Goal: Use online tool/utility

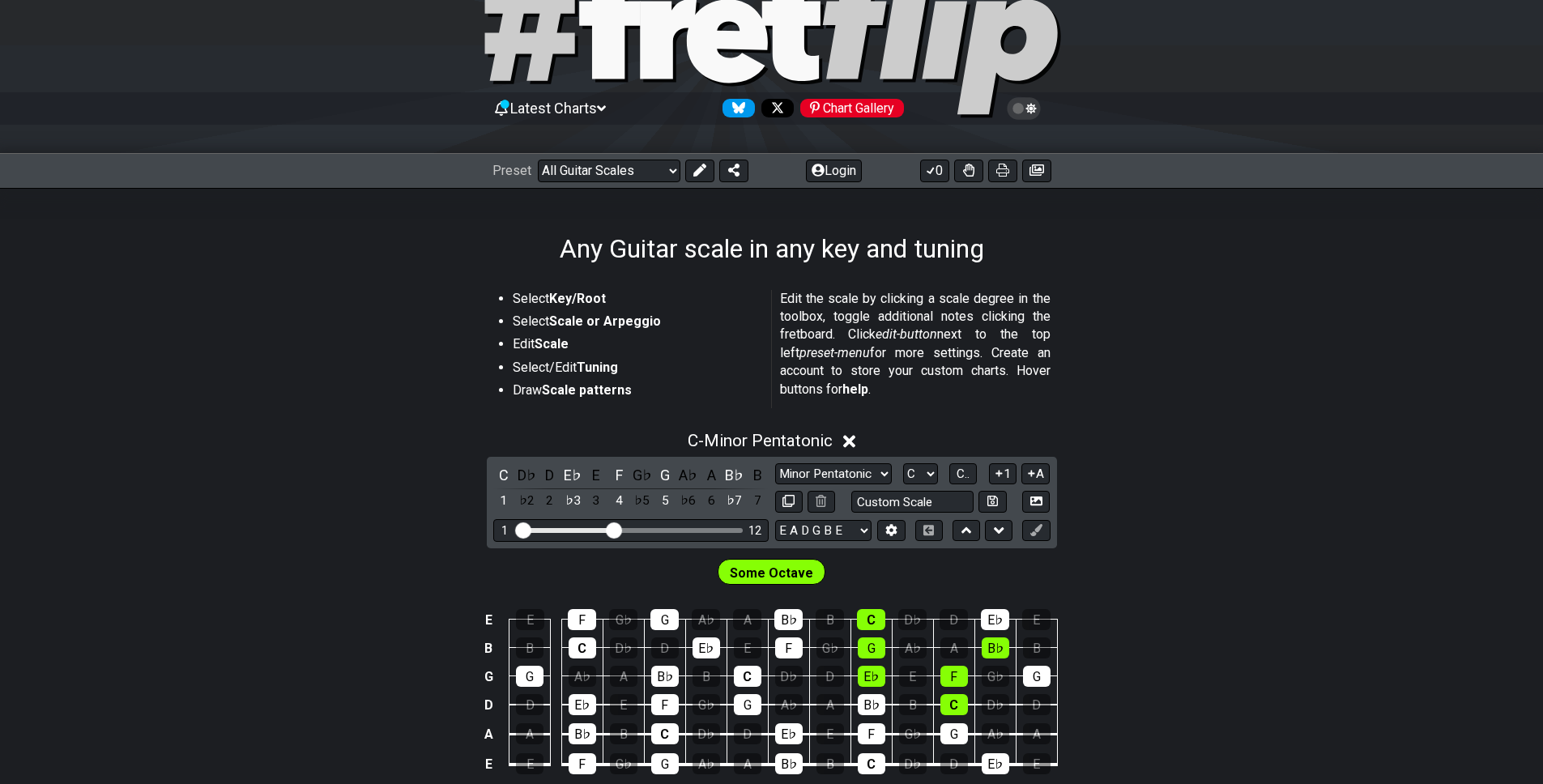
click at [1307, 259] on div "Any Guitar scale in any key and tuning" at bounding box center [771, 225] width 1543 height 76
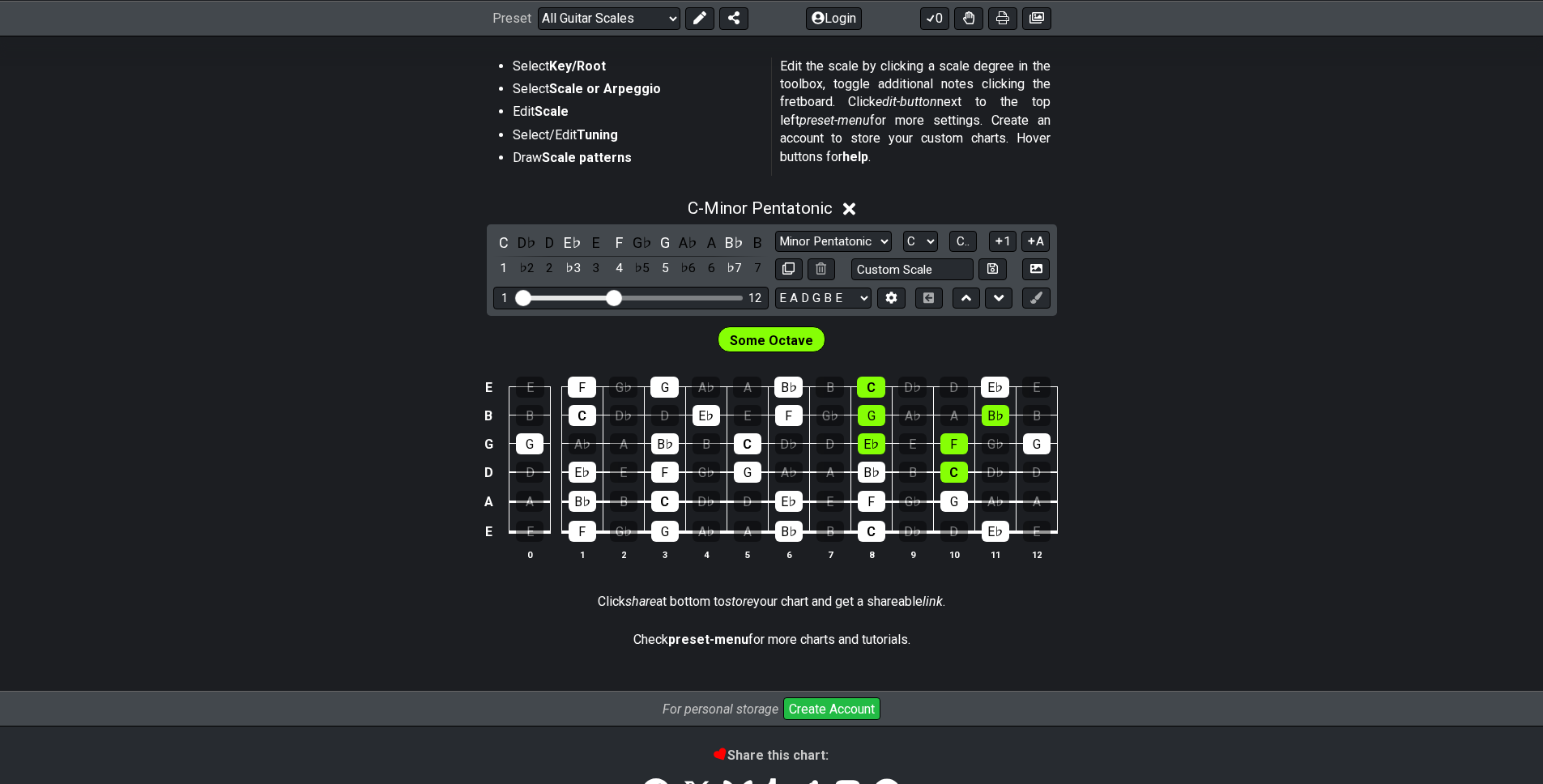
scroll to position [215, 0]
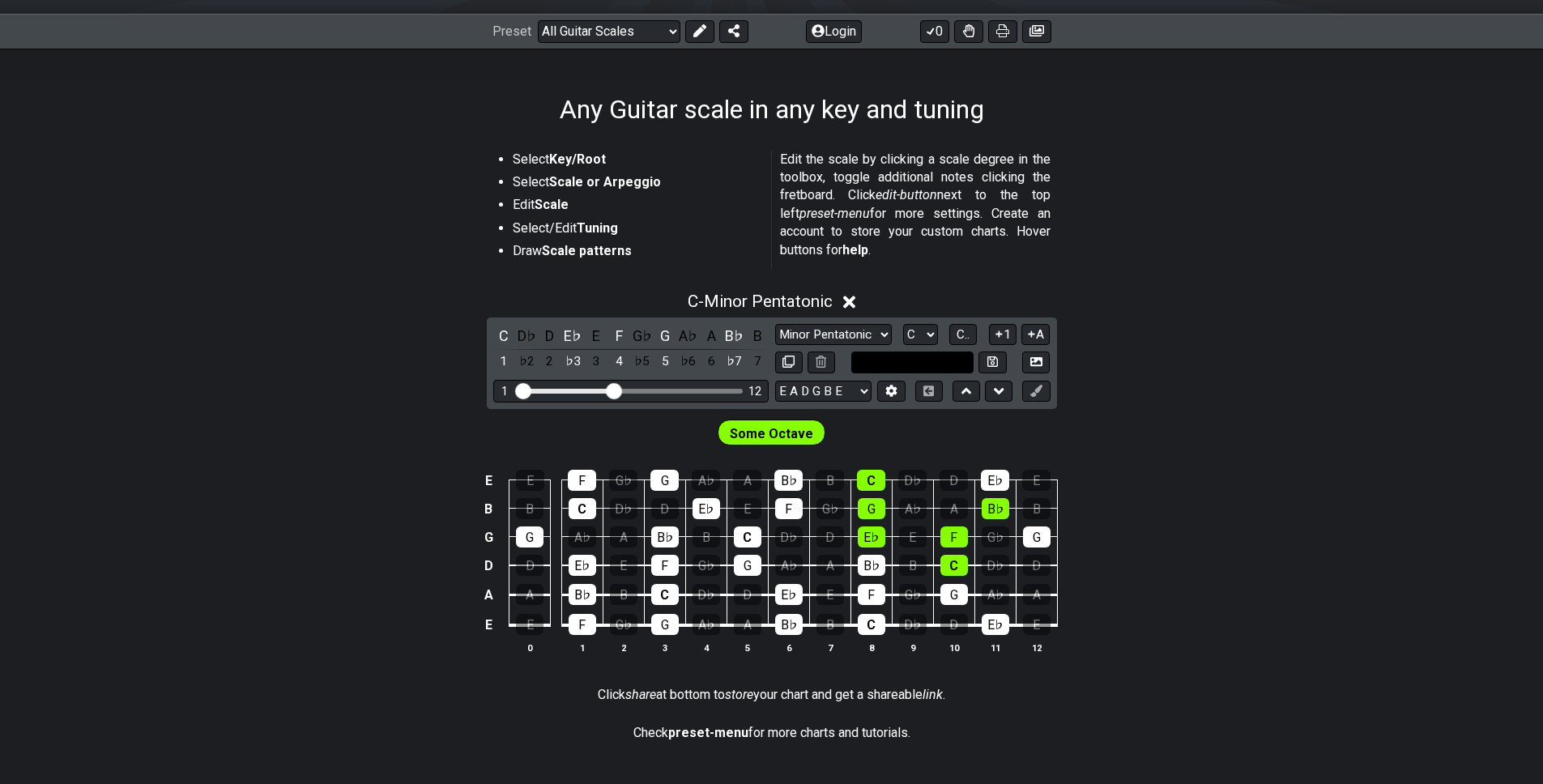
click at [880, 355] on input "text" at bounding box center [913, 362] width 123 height 22
type input "Custom Scale"
click at [1076, 350] on div "C - Minor Pentatonic C D♭ D E♭ E F G♭ G A♭ A B♭ B 1 ♭2 2 ♭3 3 4 ♭5 5 ♭6 6 ♭7 7 …" at bounding box center [771, 479] width 1543 height 395
click at [854, 335] on select "Minor Pentatonic Root Minor Pentatonic Major Pentatonic Minor Blues Major Blues…" at bounding box center [833, 335] width 117 height 22
select select "Lydian"
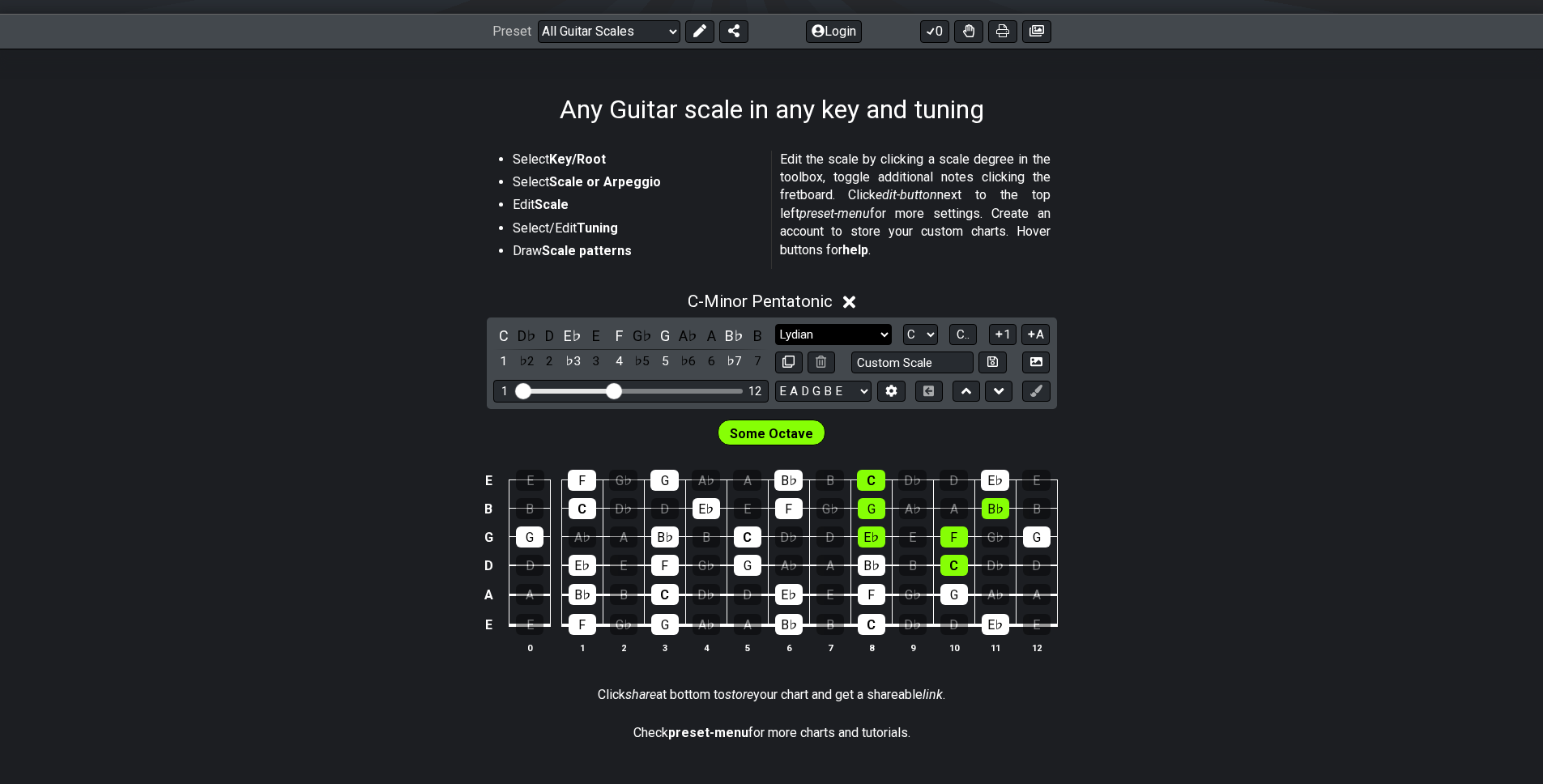
click at [775, 324] on select "Minor Pentatonic Root Minor Pentatonic Major Pentatonic Minor Blues Major Blues…" at bounding box center [833, 335] width 117 height 22
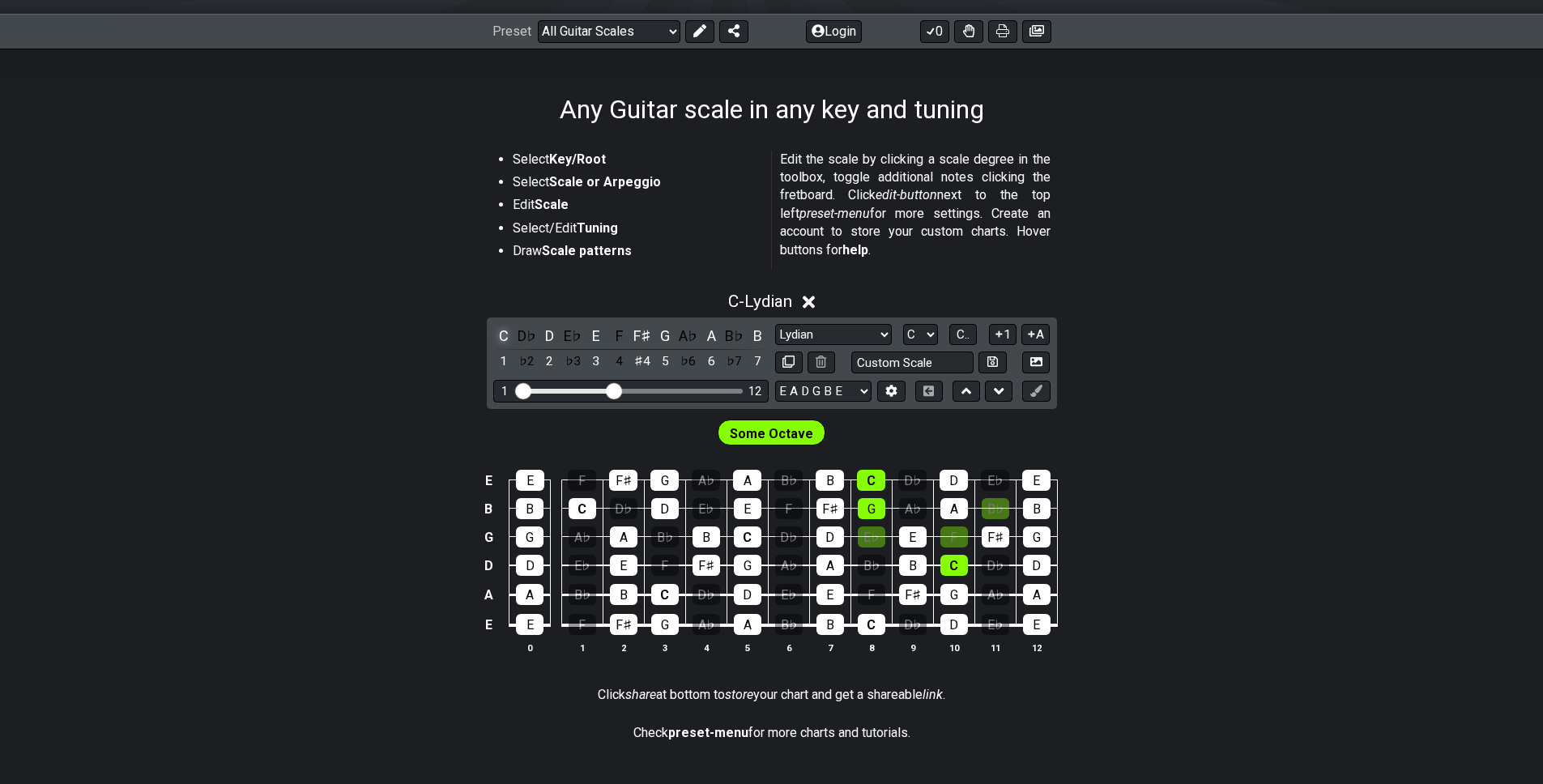
click at [505, 337] on div "C" at bounding box center [504, 336] width 21 height 22
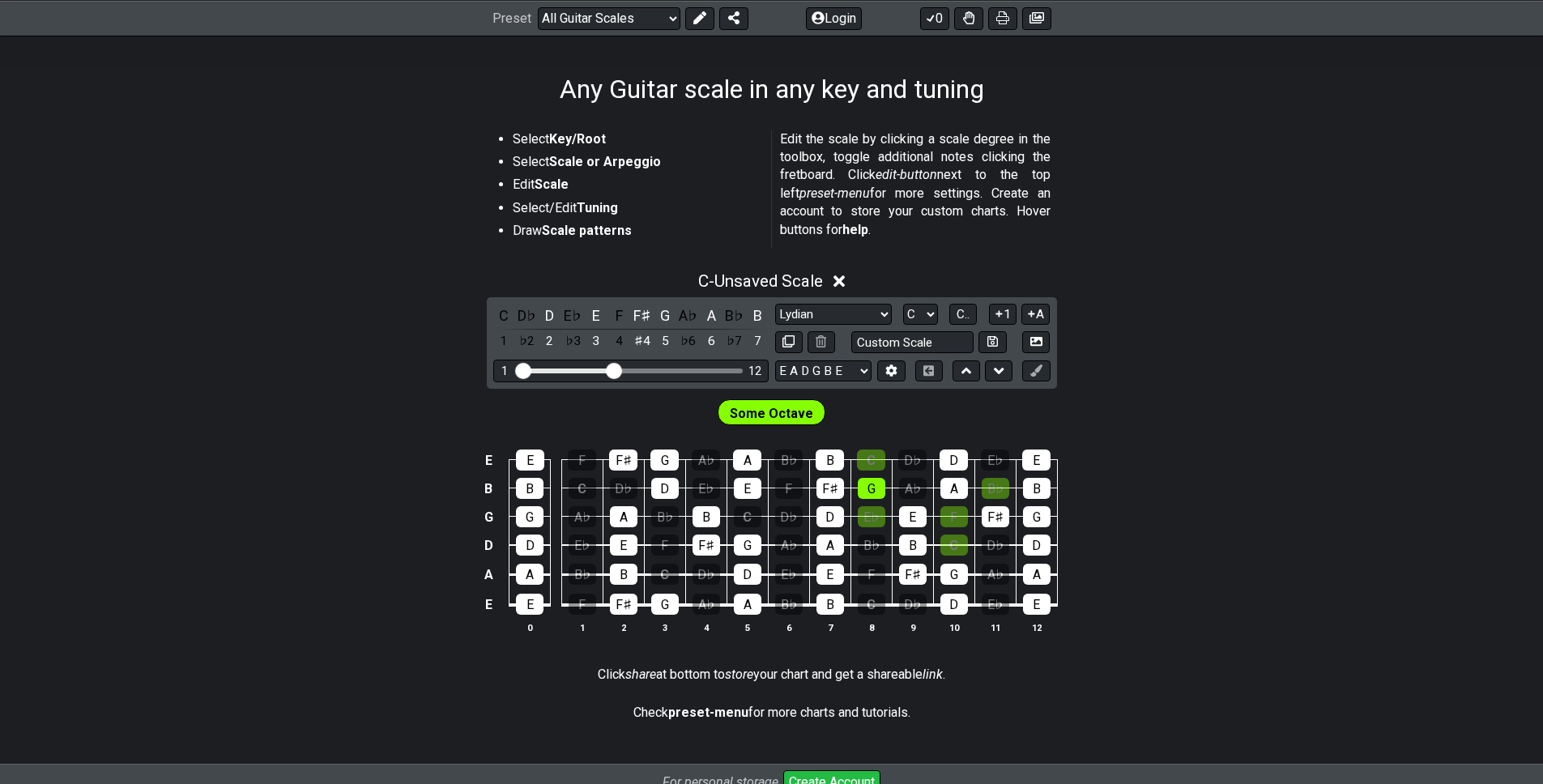
click at [1078, 252] on section "Select Key/Root Select Scale or Arpeggio Edit Scale Select/Edit Tuning Draw Sca…" at bounding box center [771, 193] width 1543 height 137
